Goal: Find specific page/section: Find specific page/section

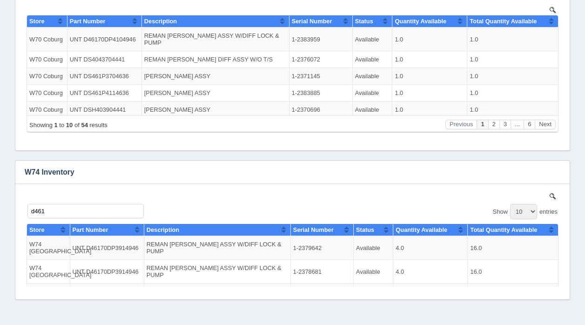
scroll to position [311, 0]
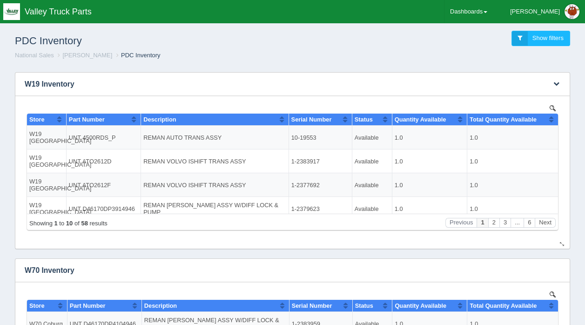
click at [551, 106] on img at bounding box center [553, 108] width 6 height 6
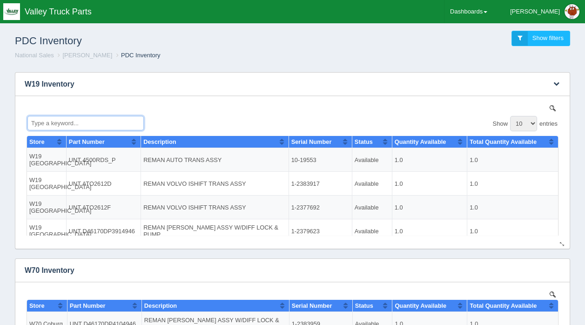
click at [84, 124] on input "Type a keyword..." at bounding box center [85, 122] width 116 height 14
type input "4"
